Goal: Find specific page/section: Find specific page/section

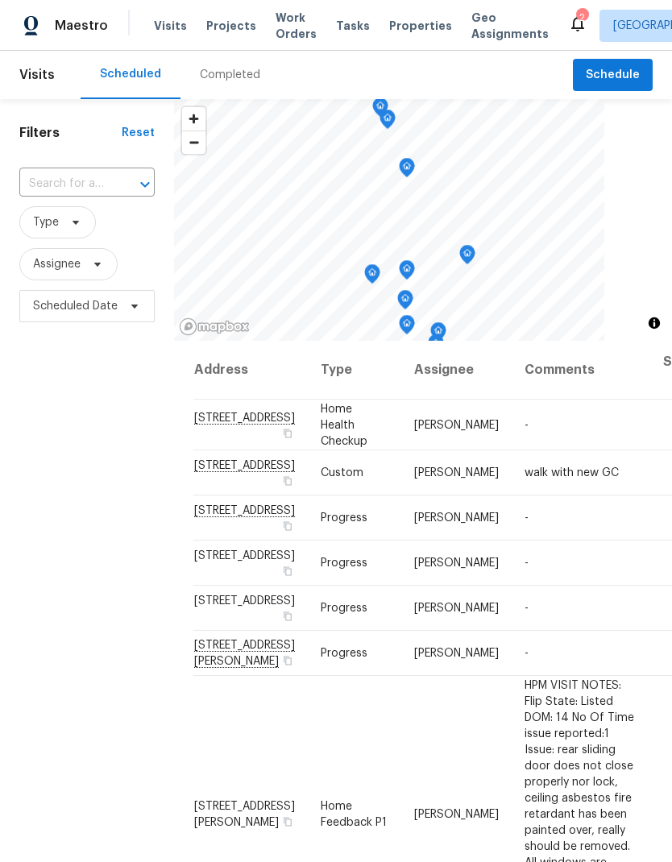
click at [412, 28] on span "Properties" at bounding box center [420, 26] width 63 height 16
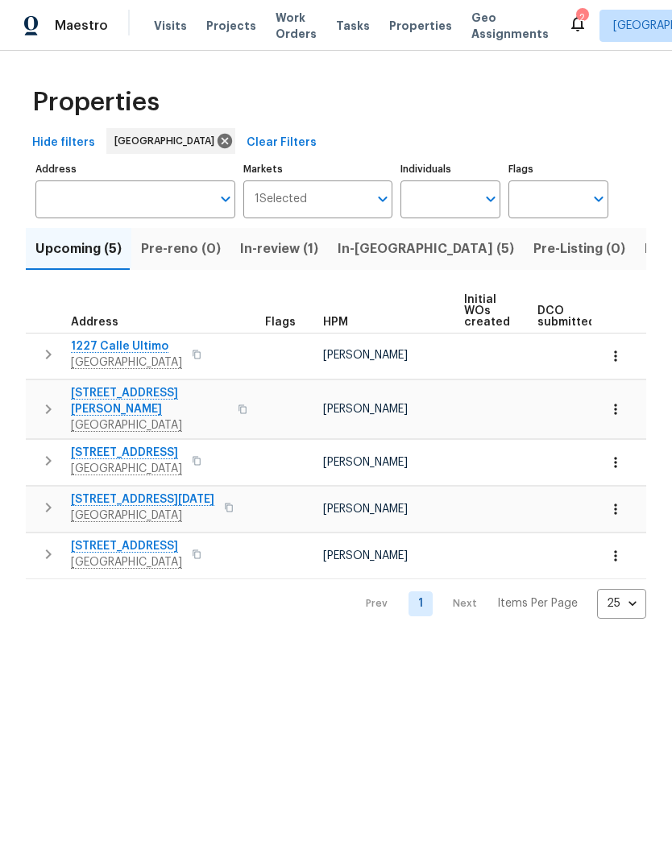
click at [367, 253] on span "In-[GEOGRAPHIC_DATA] (5)" at bounding box center [426, 249] width 176 height 23
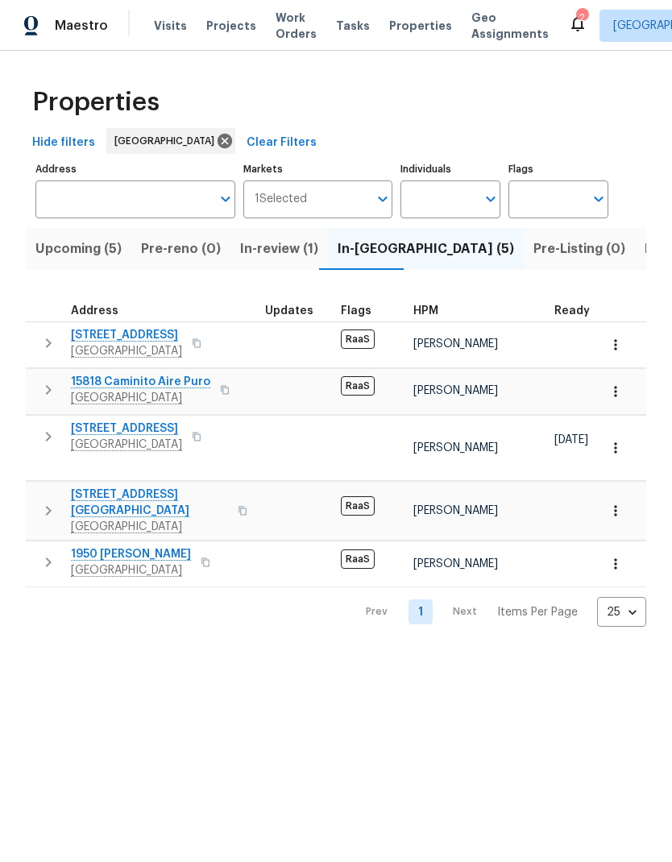
click at [118, 383] on span "15818 Caminito Aire Puro" at bounding box center [140, 382] width 139 height 16
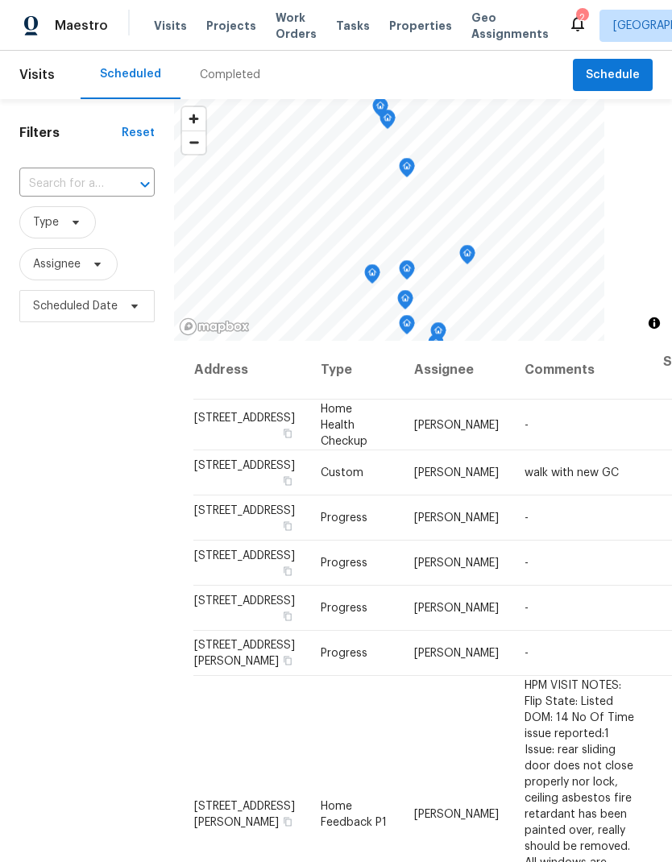
click at [411, 28] on span "Properties" at bounding box center [420, 26] width 63 height 16
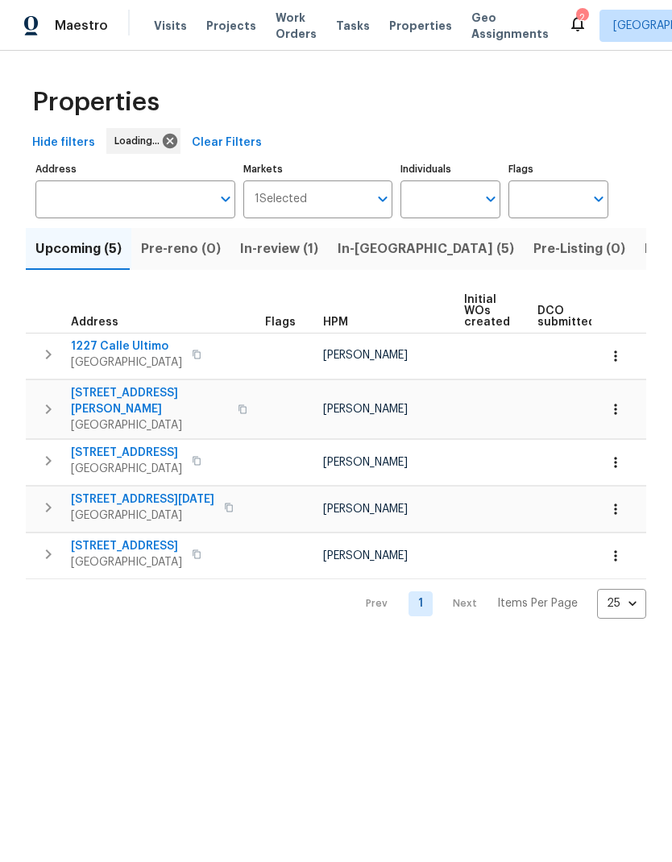
click at [365, 255] on span "In-[GEOGRAPHIC_DATA] (5)" at bounding box center [426, 249] width 176 height 23
